Goal: Transaction & Acquisition: Purchase product/service

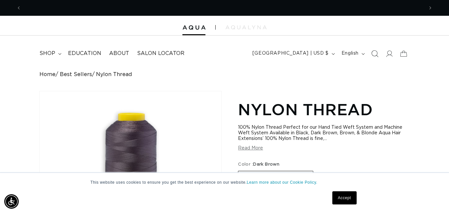
scroll to position [0, 805]
click at [379, 54] on span "Search" at bounding box center [375, 53] width 14 height 14
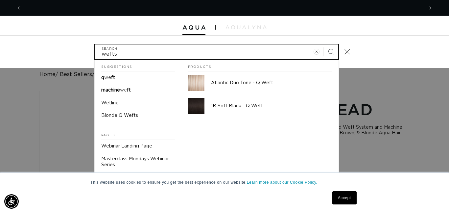
scroll to position [0, 402]
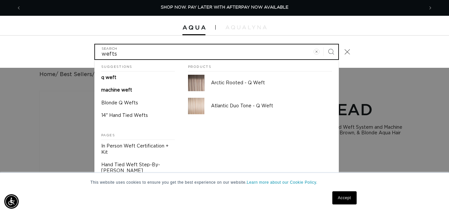
type input "wefts"
click at [324, 44] on button "Search" at bounding box center [331, 51] width 14 height 14
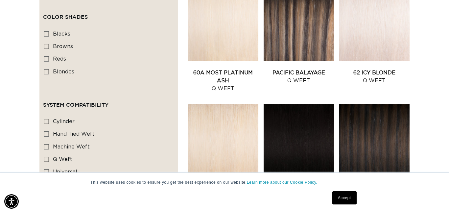
scroll to position [551, 0]
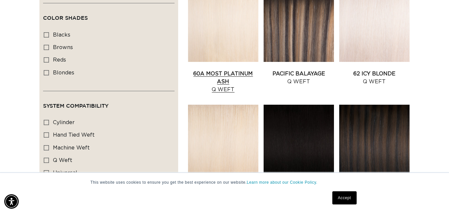
click at [218, 70] on link "60A Most Platinum Ash Q Weft" at bounding box center [223, 82] width 70 height 24
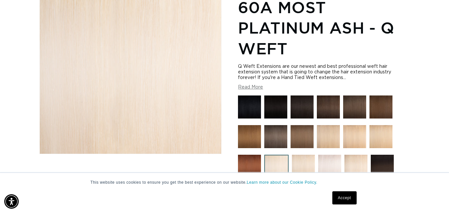
click at [247, 84] on div "Q Weft Extensions are our newest and best professional weft hair extension syst…" at bounding box center [324, 77] width 172 height 26
click at [247, 87] on button "Read More" at bounding box center [250, 87] width 25 height 6
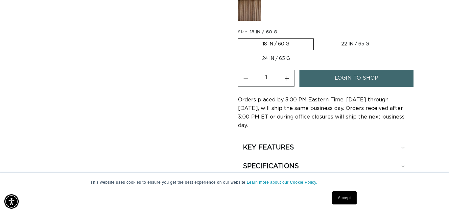
scroll to position [0, 805]
click at [345, 42] on label "22 IN / 65 G Variant sold out or unavailable" at bounding box center [355, 43] width 76 height 11
click at [317, 37] on input "22 IN / 65 G Variant sold out or unavailable" at bounding box center [317, 37] width 0 height 0
radio input "true"
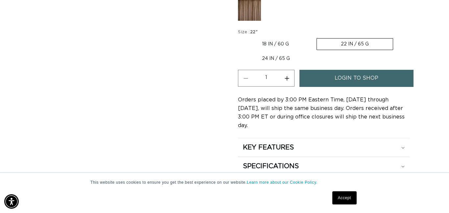
click at [283, 61] on label "24 IN / 65 G Variant sold out or unavailable" at bounding box center [276, 58] width 76 height 11
click at [396, 37] on input "24 IN / 65 G Variant sold out or unavailable" at bounding box center [396, 37] width 0 height 0
radio input "true"
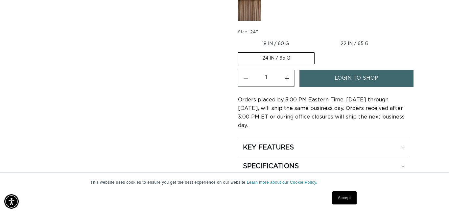
scroll to position [0, 0]
